Goal: Find specific page/section: Find specific page/section

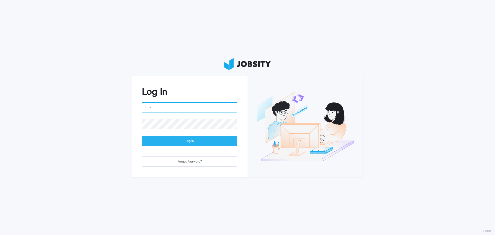
type input "[EMAIL_ADDRESS][PERSON_NAME][DOMAIN_NAME]"
click at [203, 143] on div "Log In" at bounding box center [189, 141] width 95 height 10
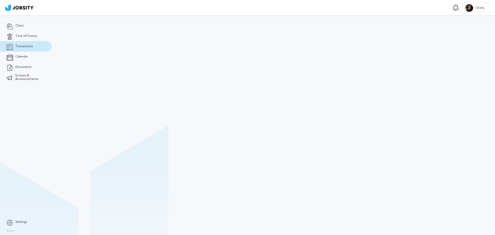
click at [455, 7] on icon at bounding box center [456, 7] width 6 height 6
click at [439, 6] on section "Transactions Notifications Mark all as seen No notifications to show ... C [PER…" at bounding box center [247, 7] width 495 height 15
click at [29, 47] on span "Transactions" at bounding box center [23, 47] width 17 height 4
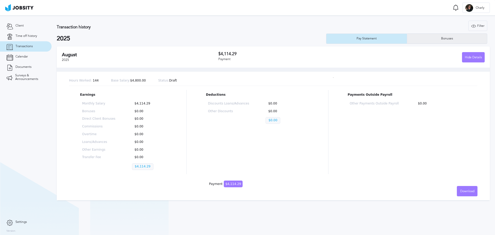
click at [448, 39] on div "Bonuses" at bounding box center [447, 39] width 17 height 4
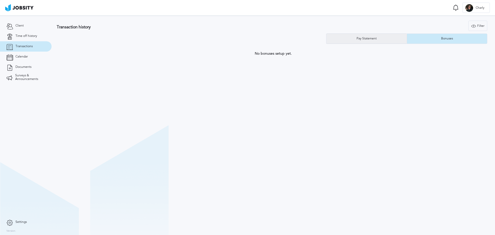
click at [378, 43] on div "Pay Statement" at bounding box center [367, 39] width 81 height 10
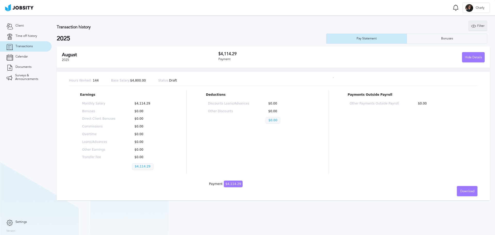
click at [485, 26] on div "Filter" at bounding box center [478, 26] width 18 height 10
click at [31, 26] on link "Client" at bounding box center [26, 26] width 52 height 10
